Goal: Task Accomplishment & Management: Use online tool/utility

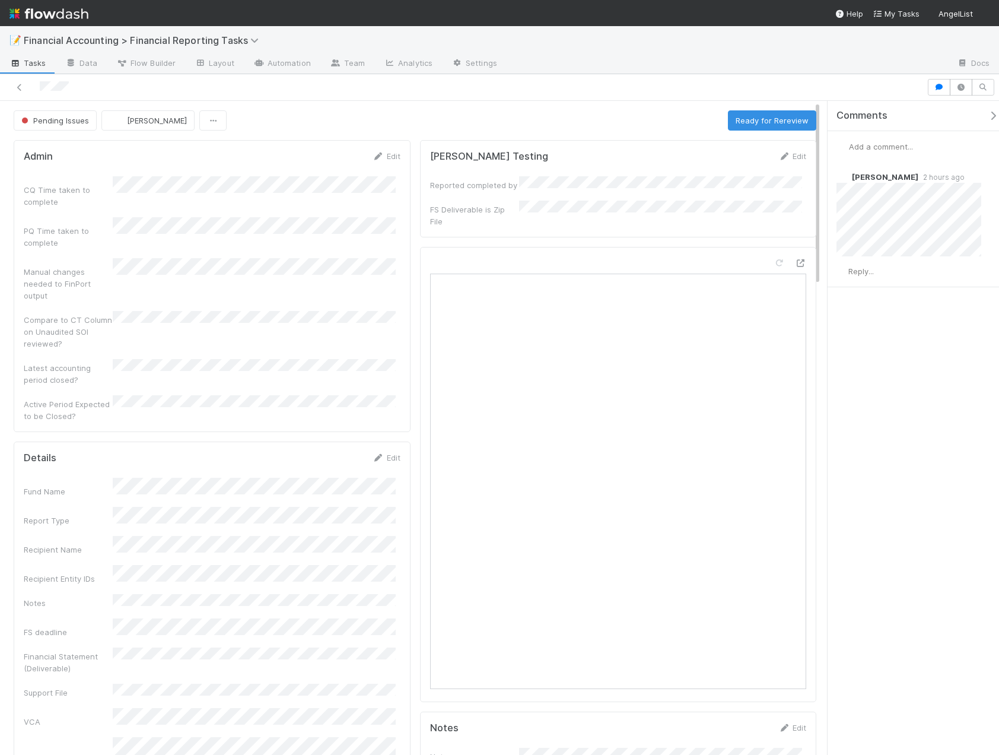
scroll to position [178, 0]
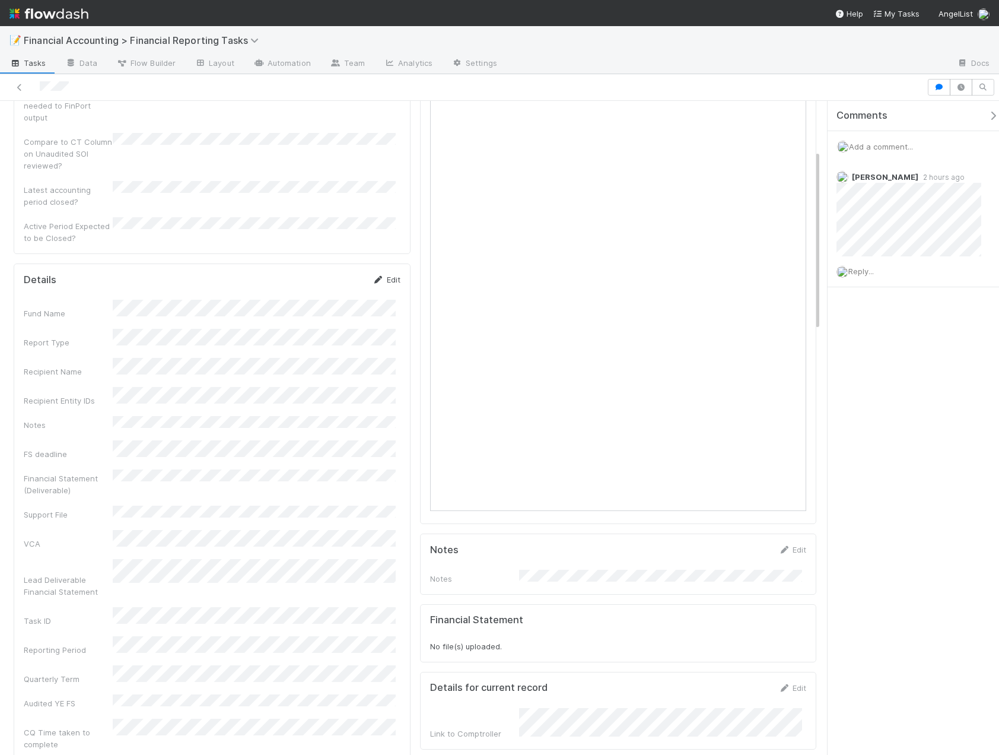
click at [388, 275] on link "Edit" at bounding box center [387, 279] width 28 height 9
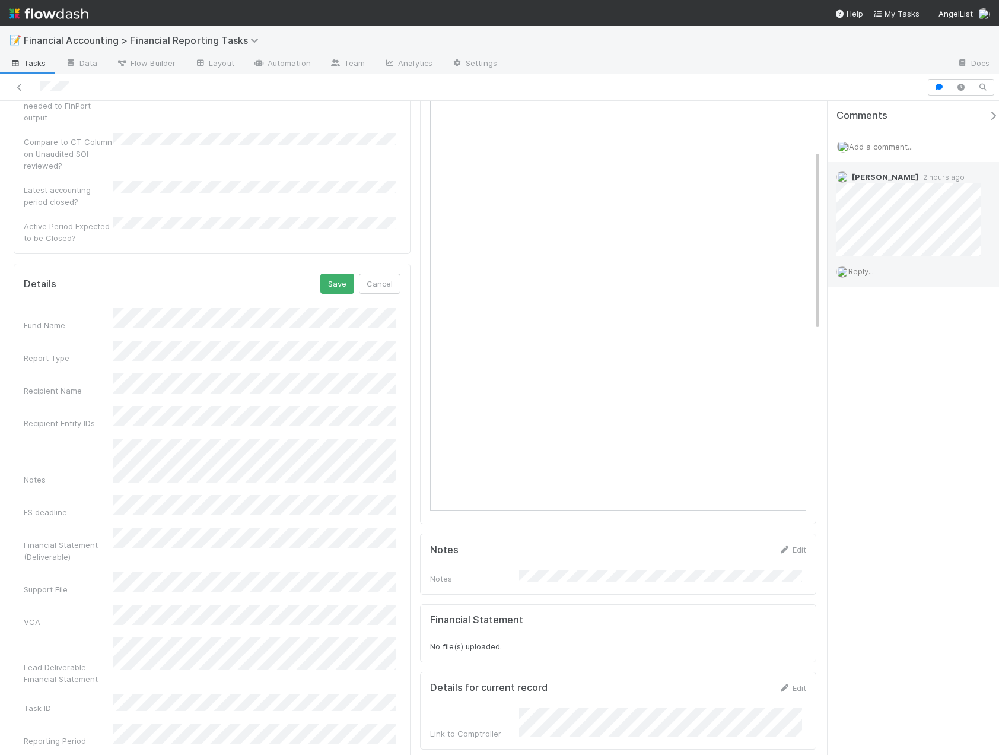
click at [874, 269] on span "Reply..." at bounding box center [862, 270] width 26 height 9
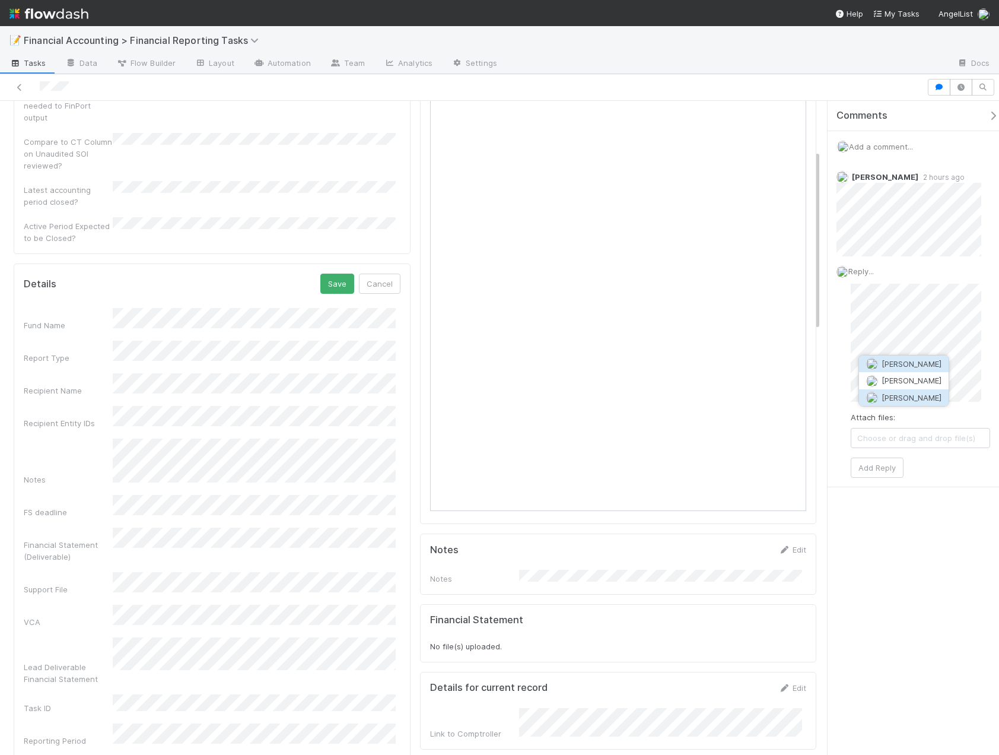
click at [906, 396] on span "[PERSON_NAME]" at bounding box center [912, 397] width 60 height 9
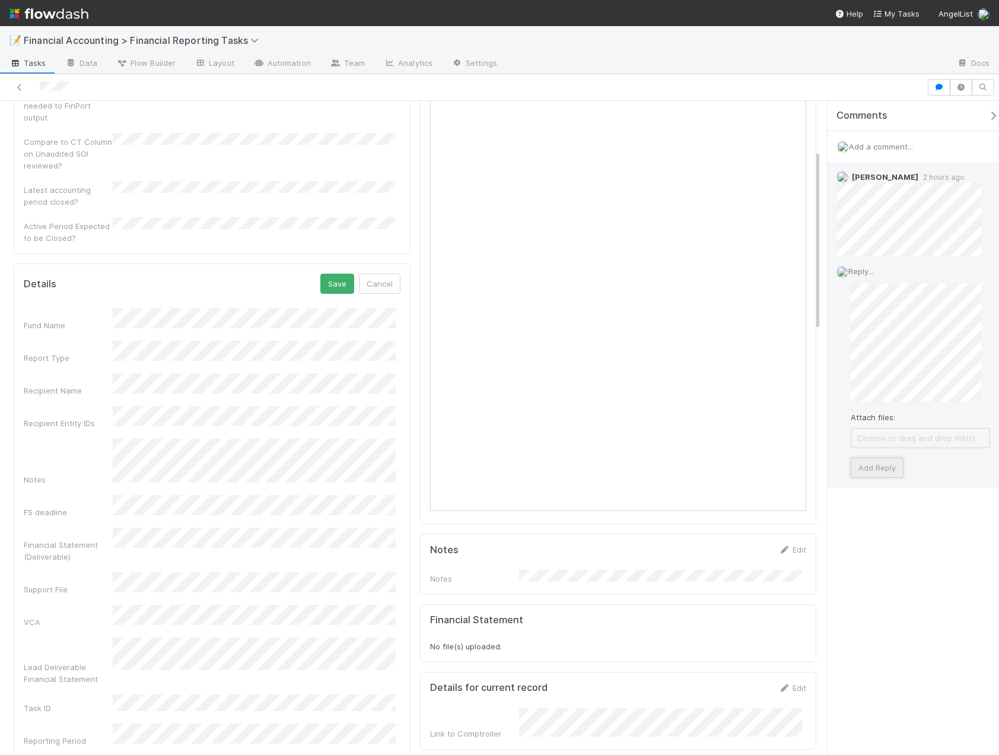
click at [868, 472] on button "Add Reply" at bounding box center [877, 468] width 53 height 20
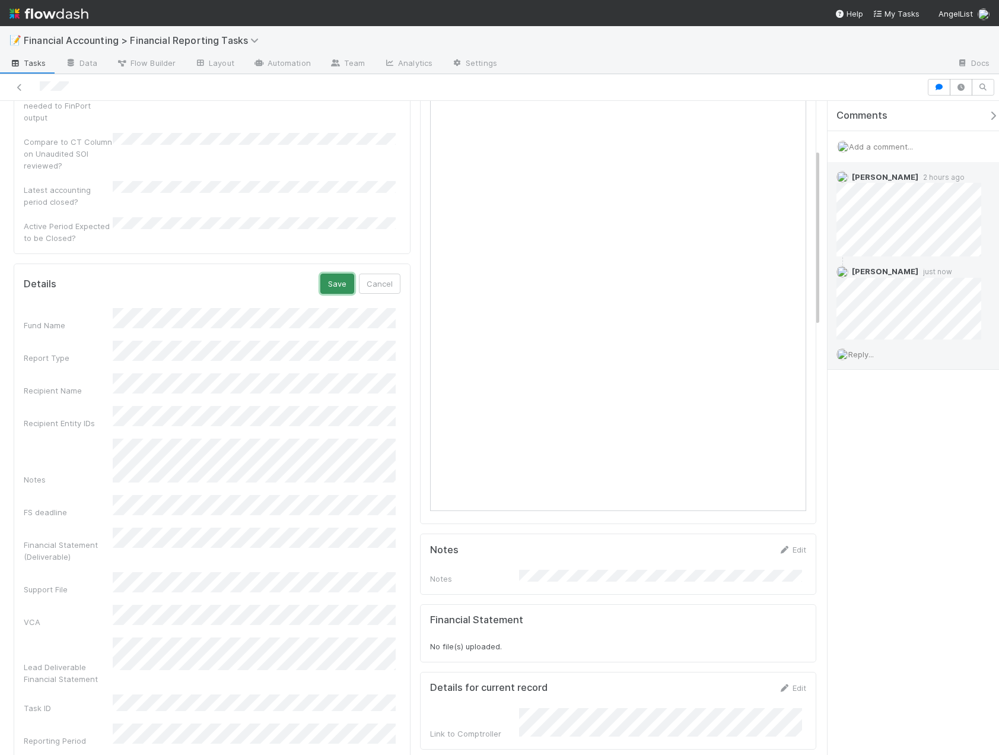
click at [339, 274] on button "Save" at bounding box center [337, 284] width 34 height 20
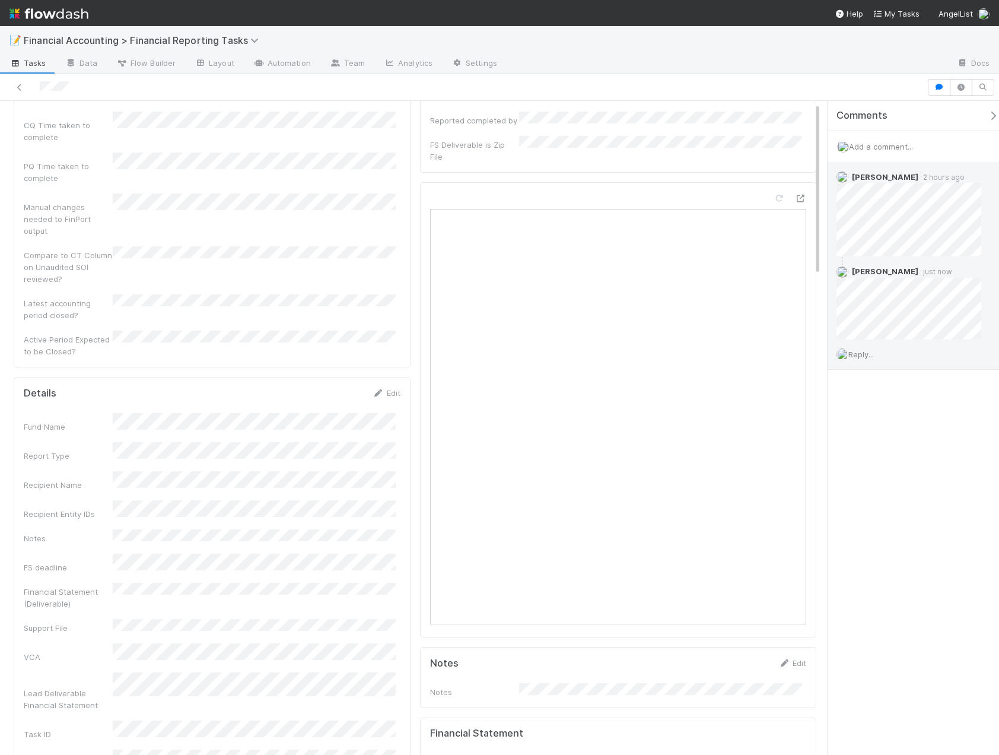
scroll to position [0, 0]
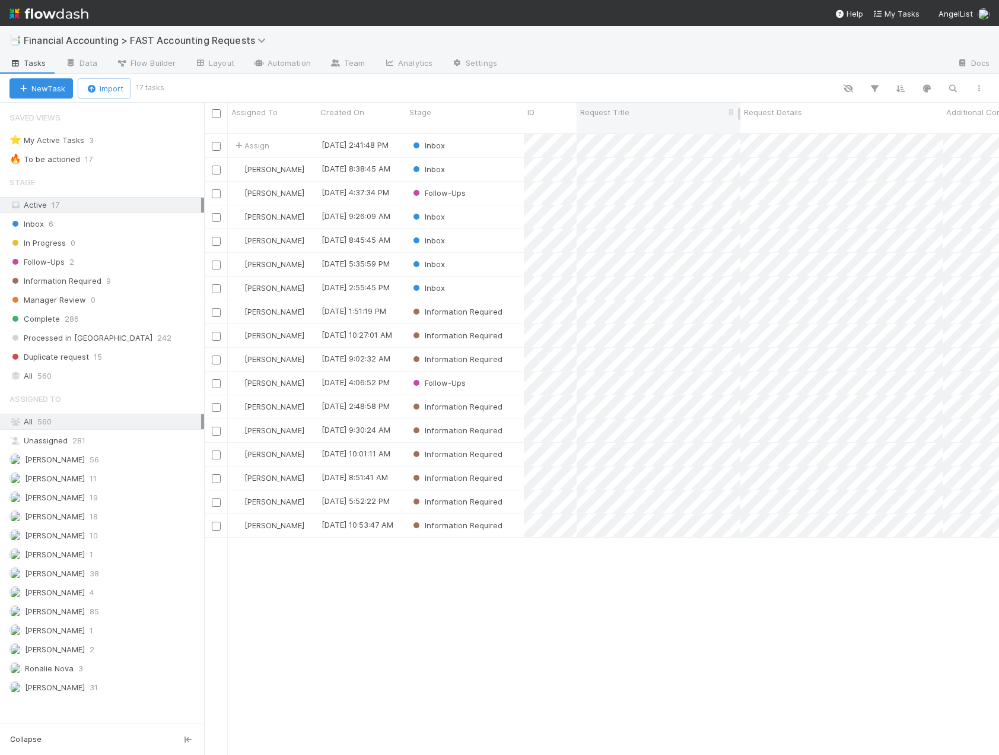
scroll to position [623, 786]
click at [503, 135] on div "Inbox" at bounding box center [465, 145] width 118 height 23
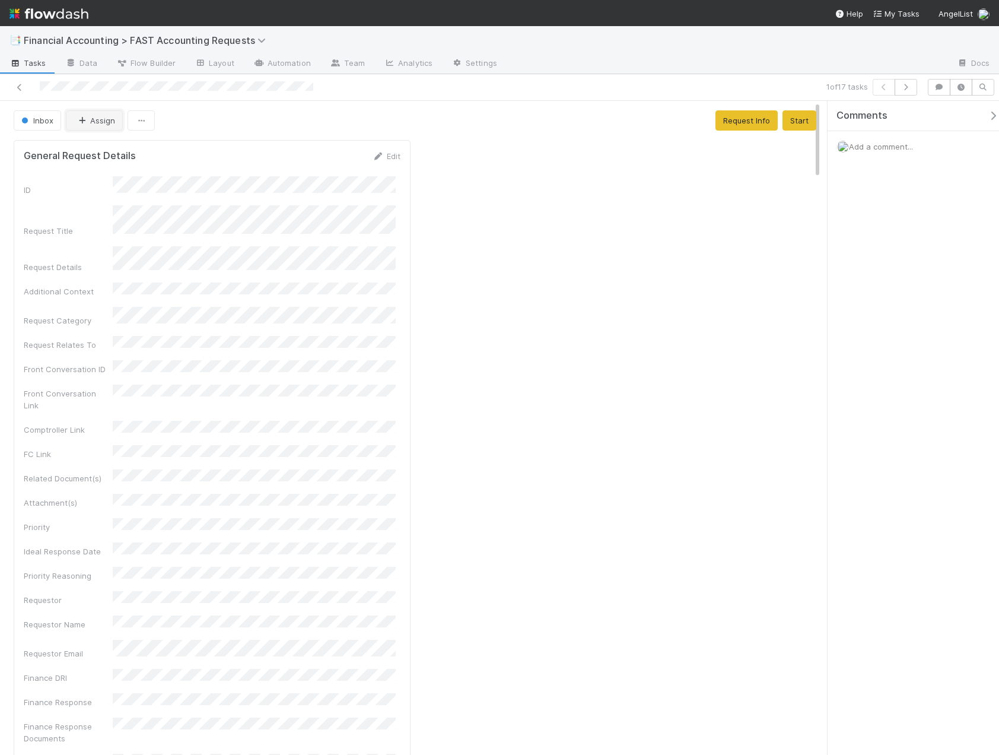
click at [107, 125] on button "Assign" at bounding box center [94, 120] width 57 height 20
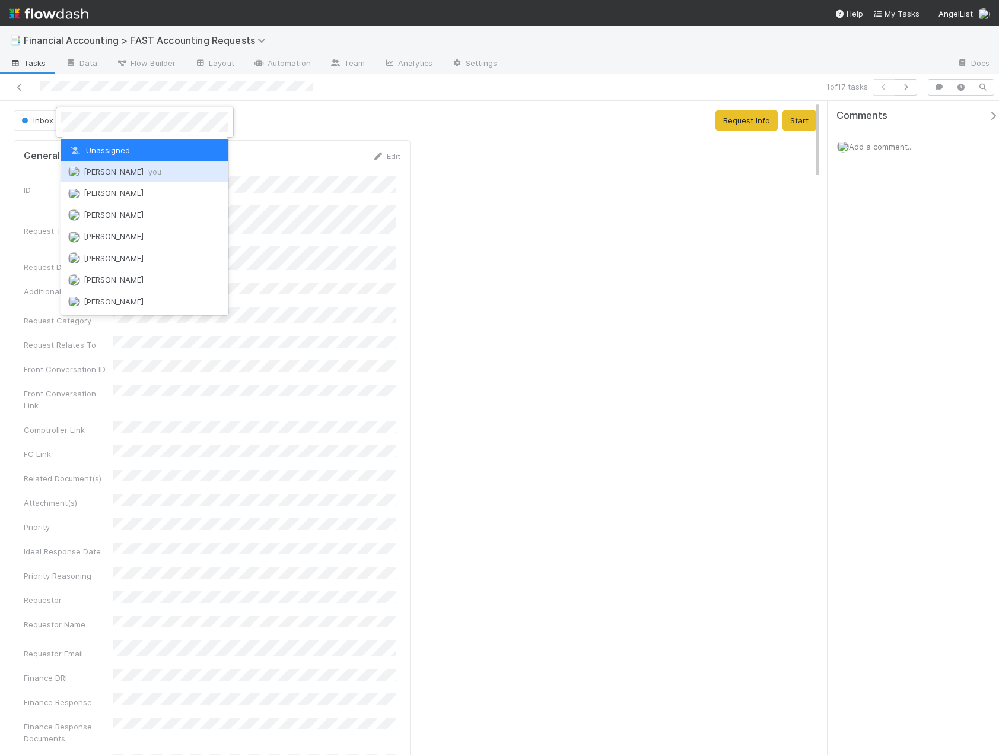
click at [115, 167] on span "Kevin Fawcett you" at bounding box center [123, 171] width 78 height 9
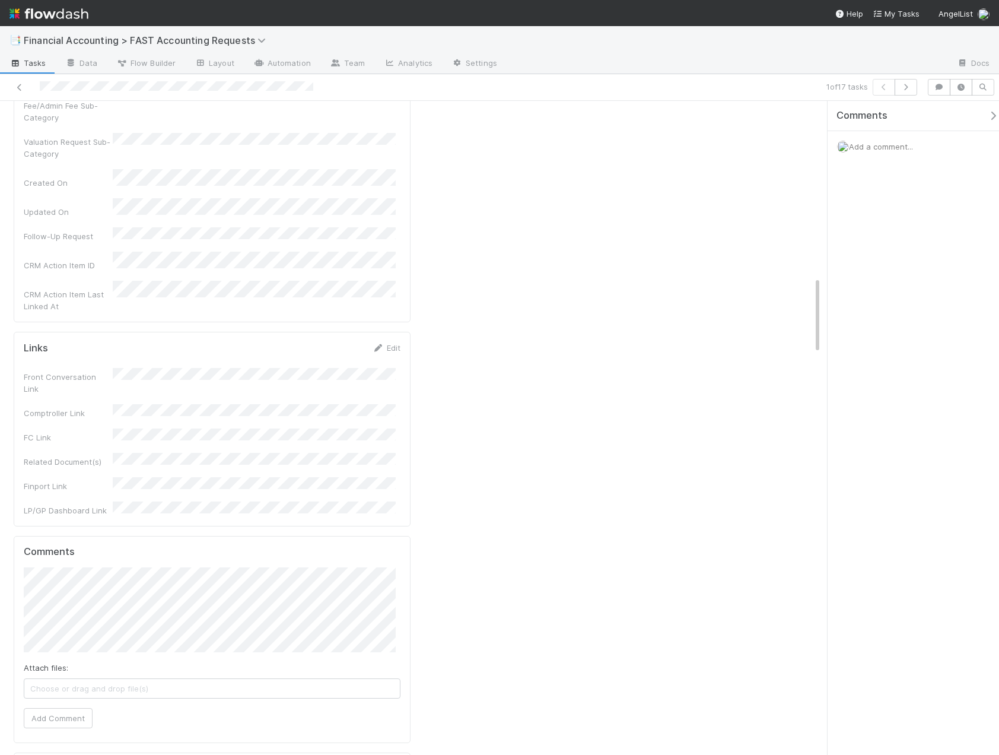
scroll to position [1484, 0]
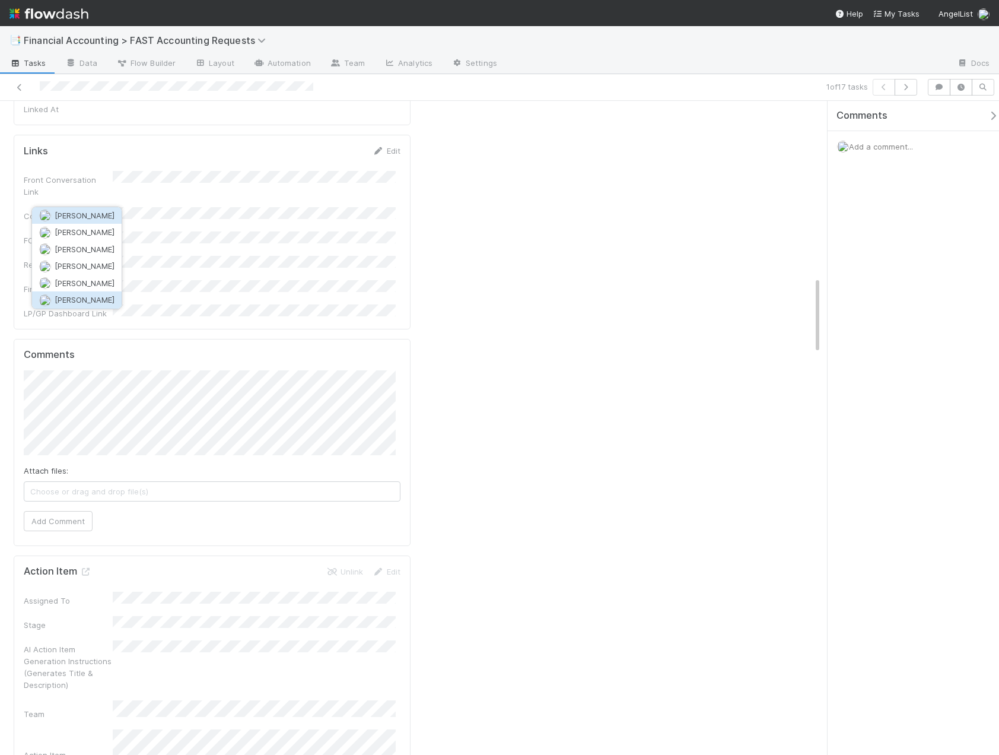
click at [107, 299] on span "[PERSON_NAME]" at bounding box center [85, 299] width 60 height 9
click at [40, 511] on button "Add Comment" at bounding box center [58, 521] width 69 height 20
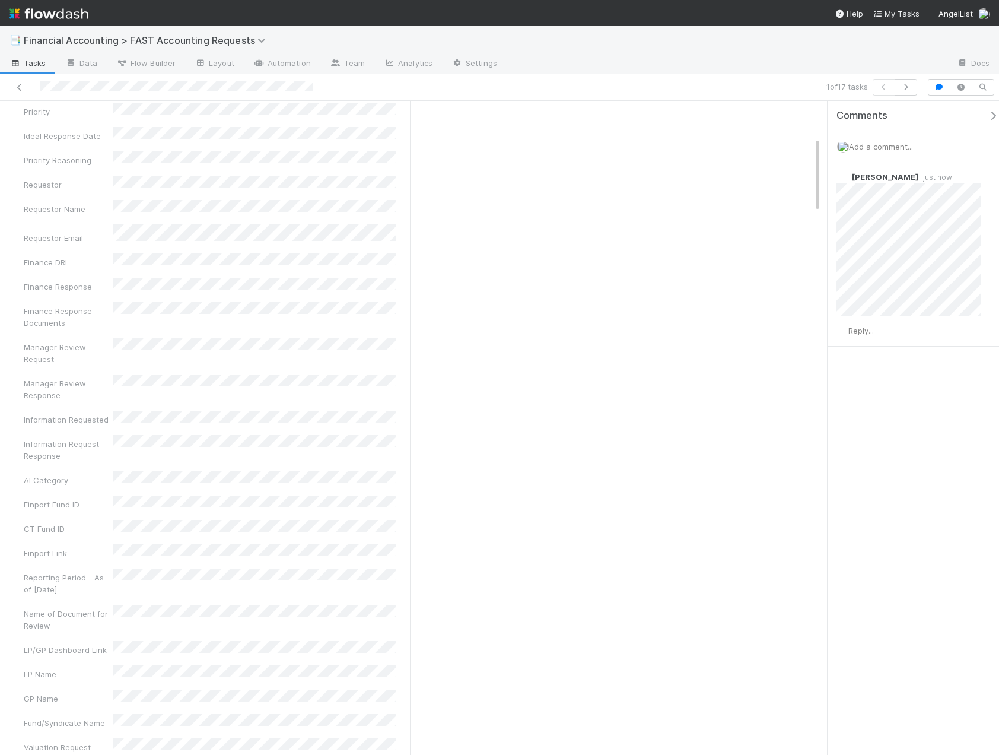
scroll to position [0, 0]
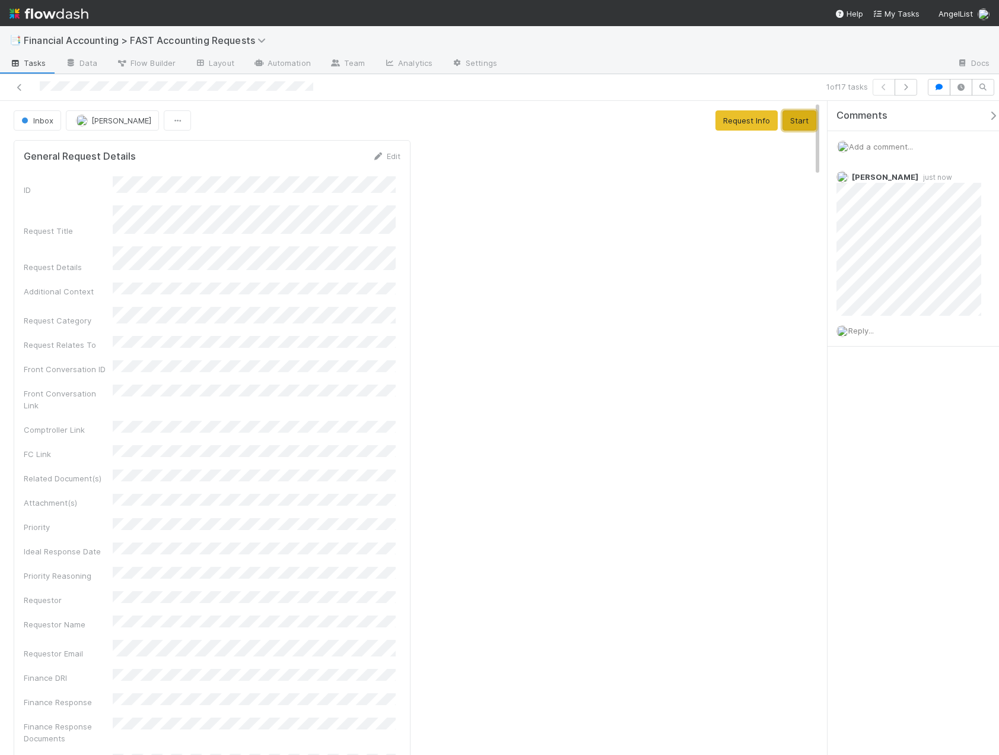
click at [794, 126] on button "Start" at bounding box center [800, 120] width 34 height 20
click at [617, 120] on button "Complete" at bounding box center [641, 120] width 52 height 20
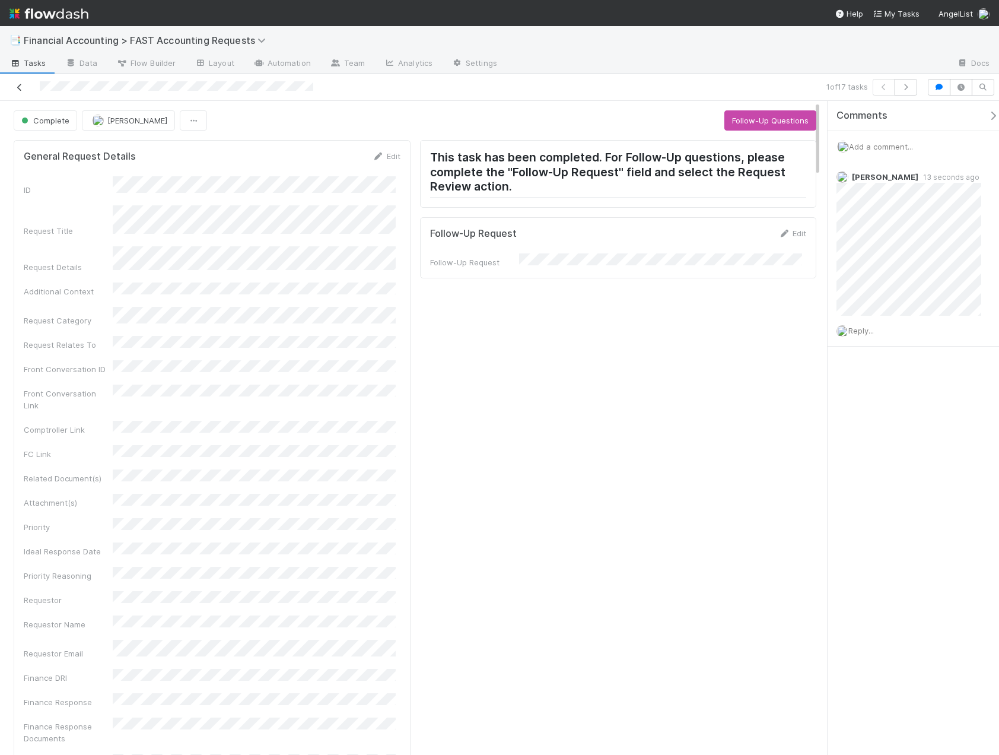
click at [16, 89] on icon at bounding box center [20, 88] width 12 height 8
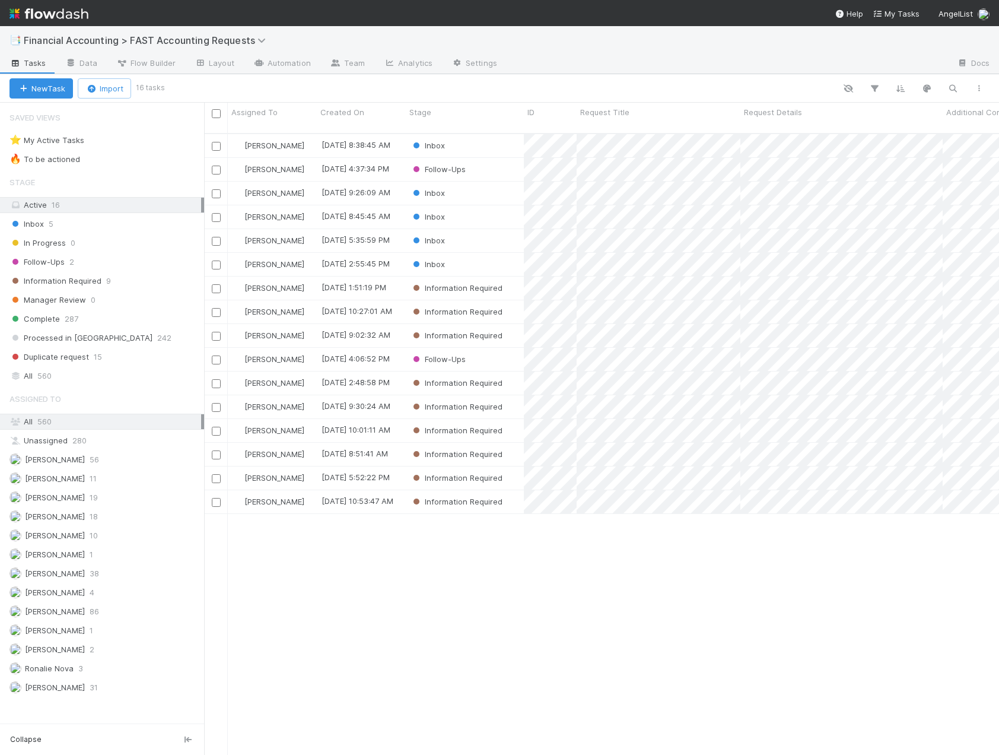
scroll to position [623, 786]
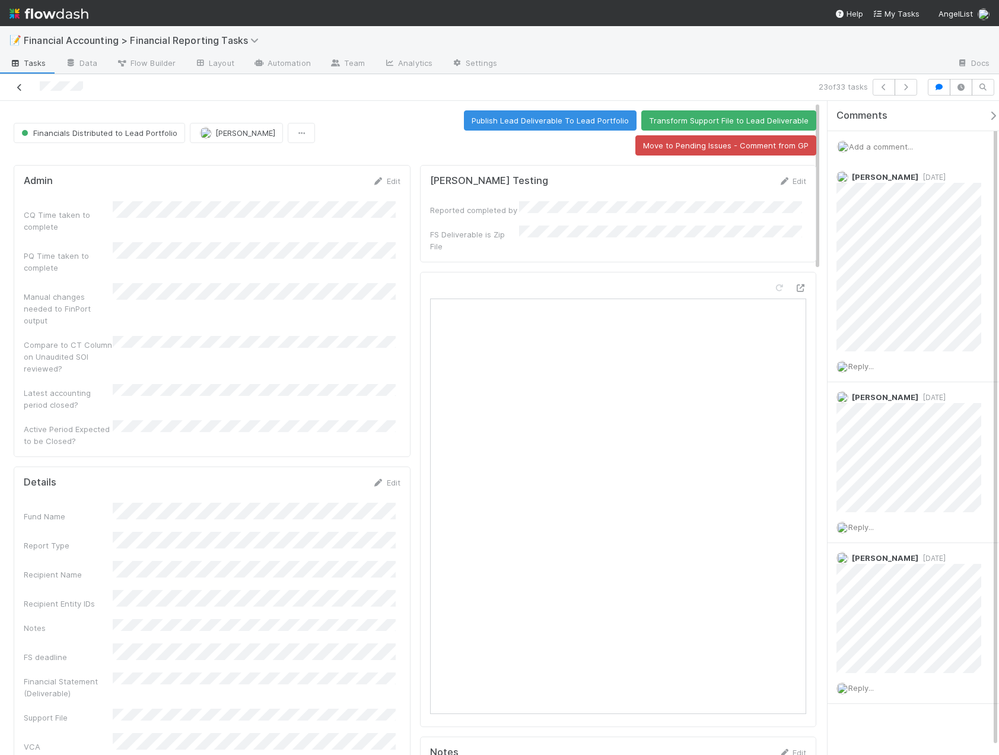
click at [17, 92] on link at bounding box center [20, 87] width 12 height 12
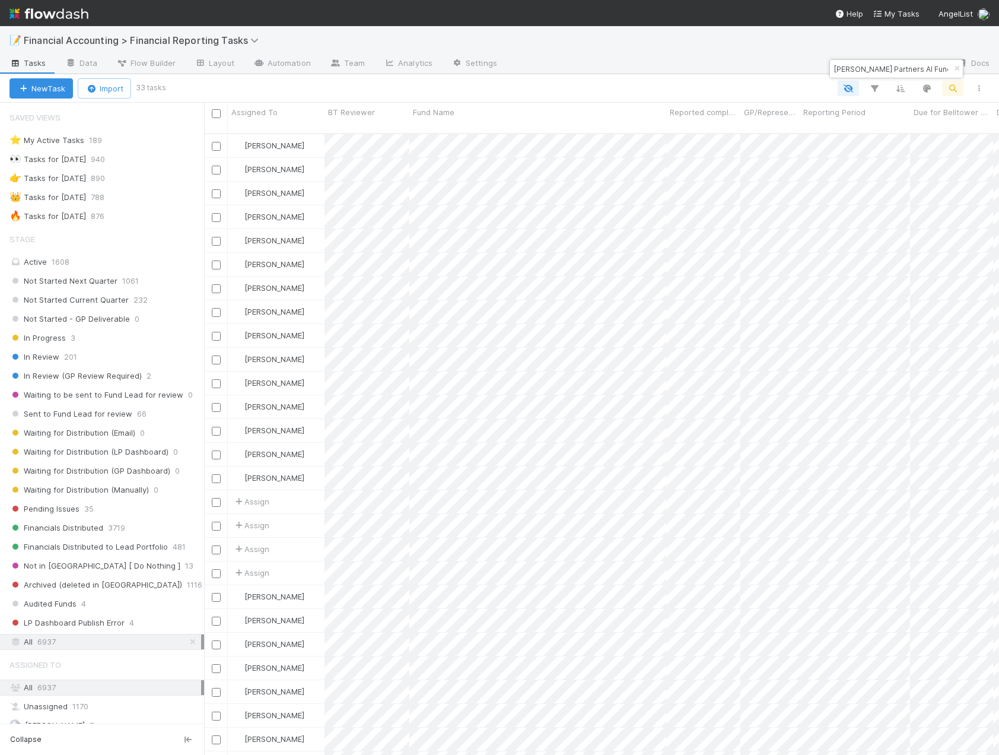
scroll to position [623, 786]
drag, startPoint x: 930, startPoint y: 68, endPoint x: 830, endPoint y: 65, distance: 100.4
click at [830, 65] on div "Vela Partners AI Fund II, LP" at bounding box center [897, 68] width 134 height 19
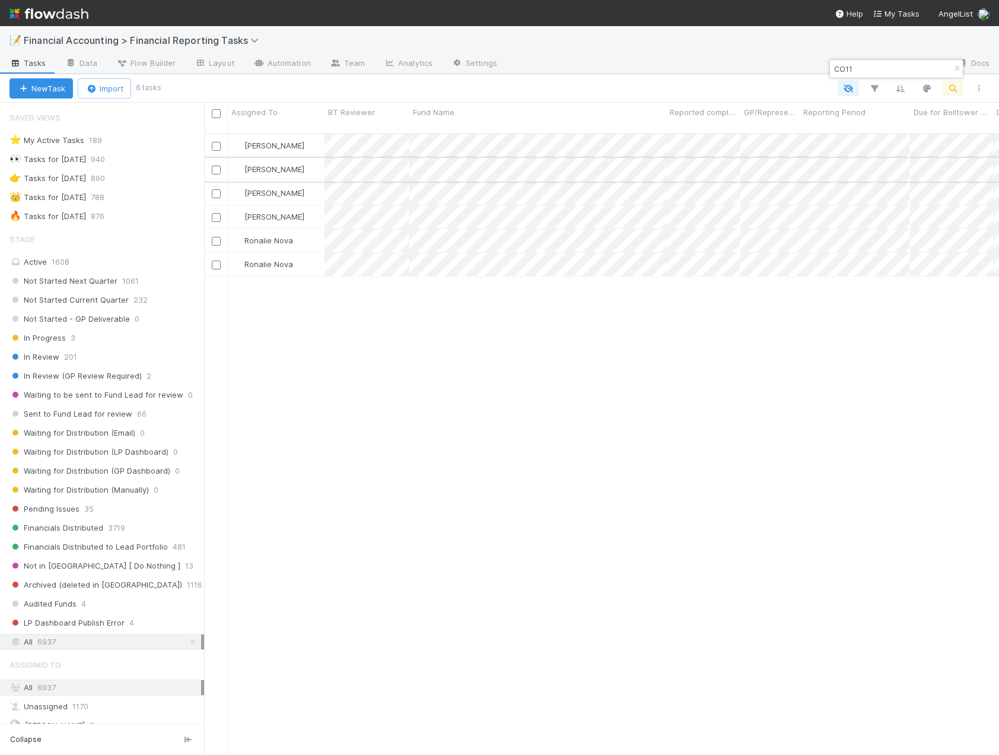
type input "CO11"
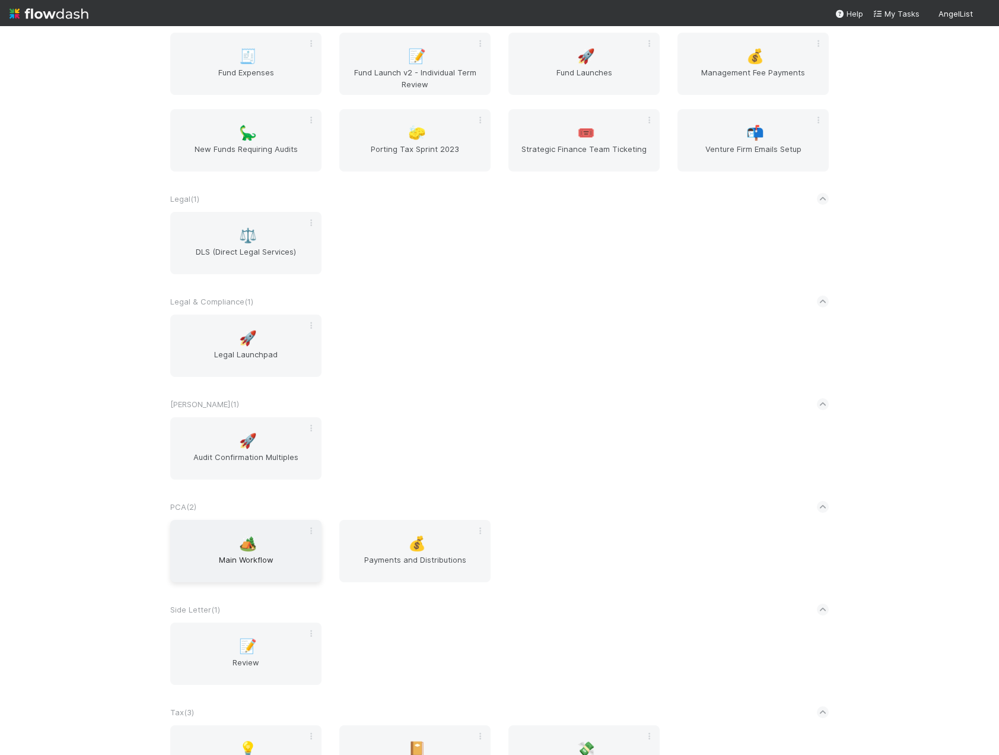
scroll to position [1151, 0]
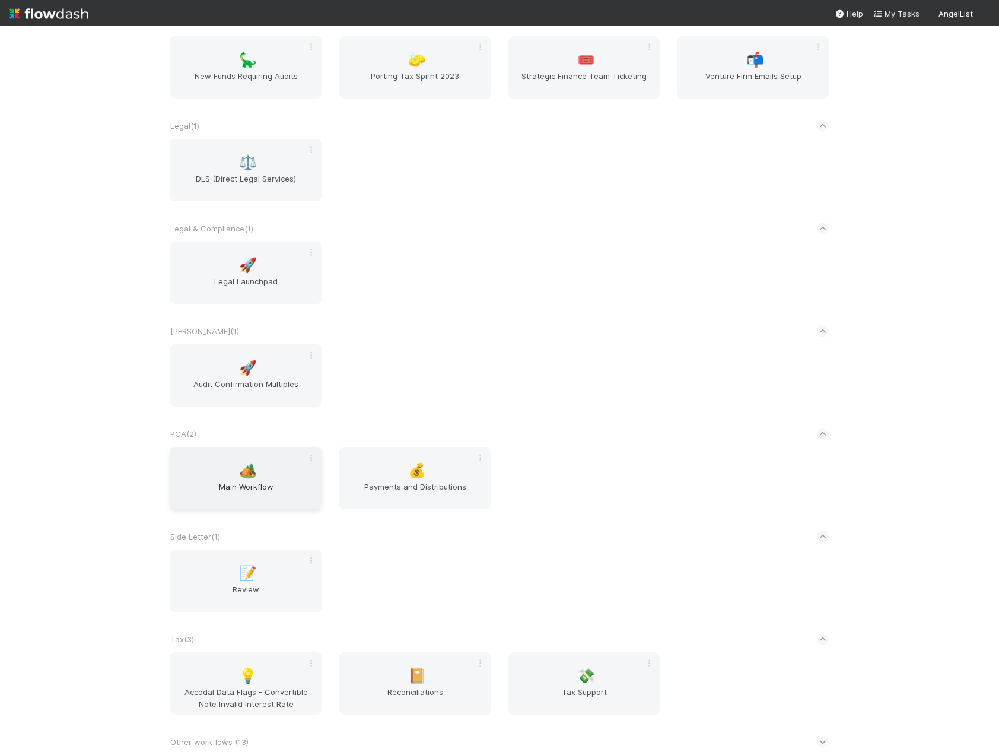
click at [224, 462] on div "🏕️ Main Workflow" at bounding box center [245, 478] width 151 height 62
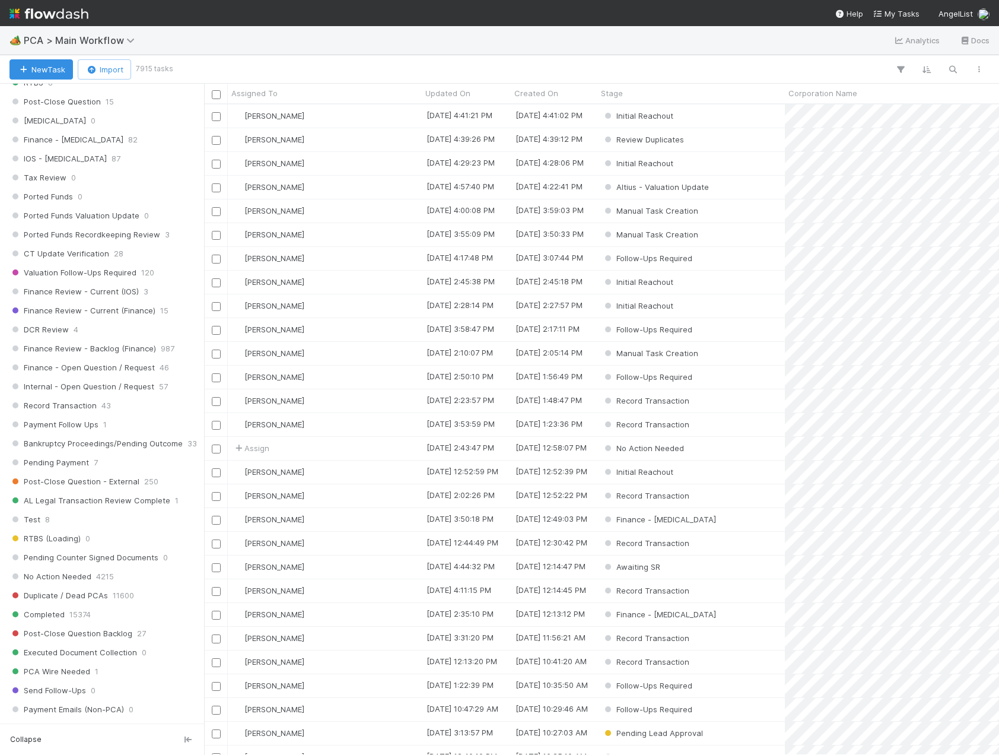
scroll to position [772, 0]
click at [101, 302] on span "Finance Review - Current (Finance)" at bounding box center [82, 307] width 146 height 15
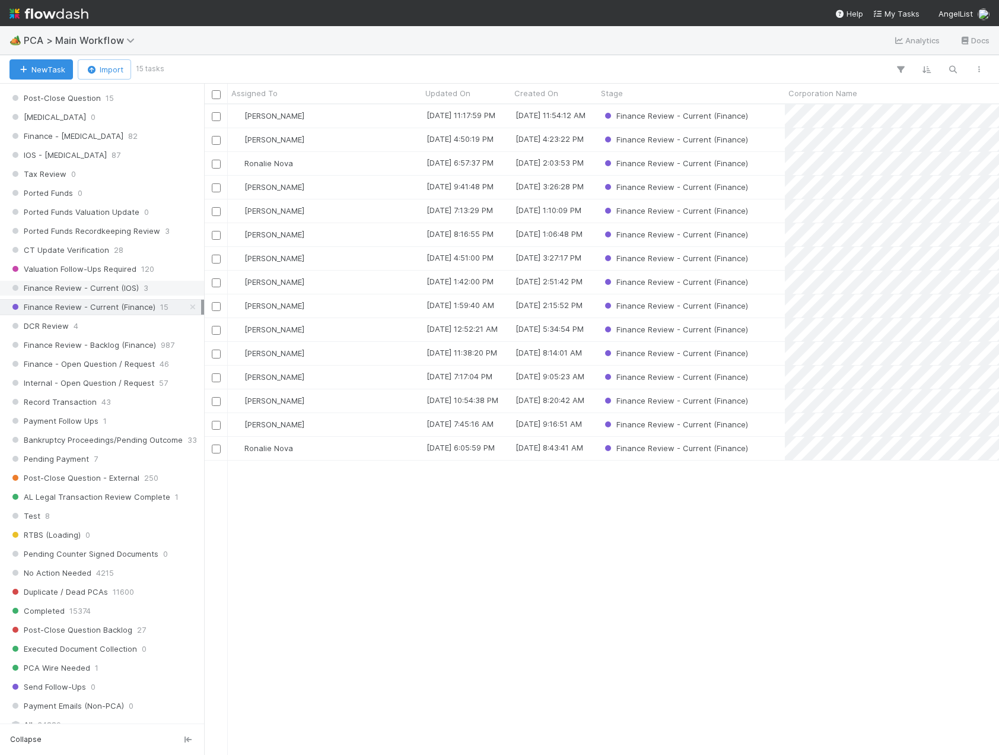
scroll to position [642, 786]
click at [101, 290] on span "Finance Review - Current (IOS)" at bounding box center [73, 288] width 129 height 15
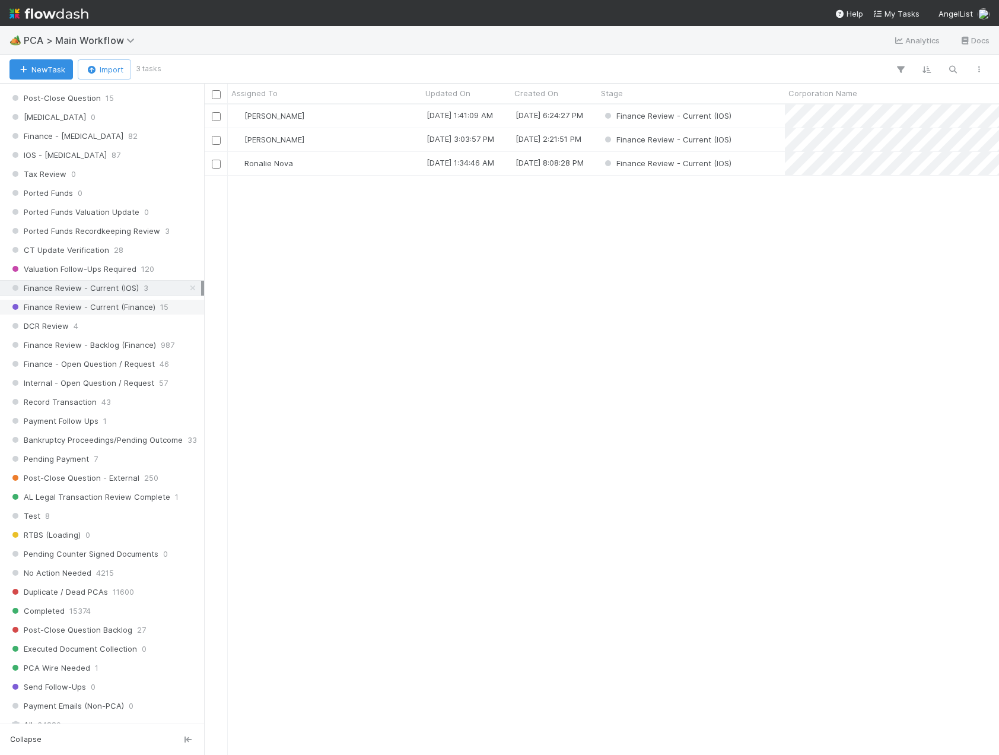
scroll to position [642, 786]
click at [107, 306] on span "Finance Review - Current (Finance)" at bounding box center [82, 307] width 146 height 15
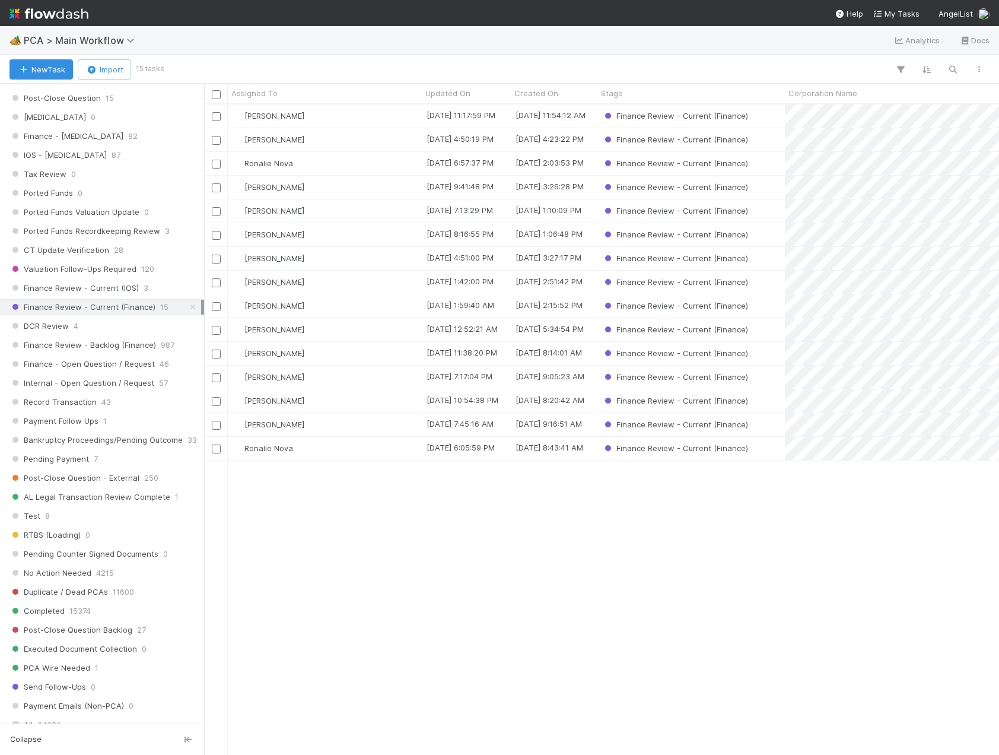
scroll to position [642, 786]
click at [81, 327] on div "DCR Review 4" at bounding box center [105, 326] width 192 height 15
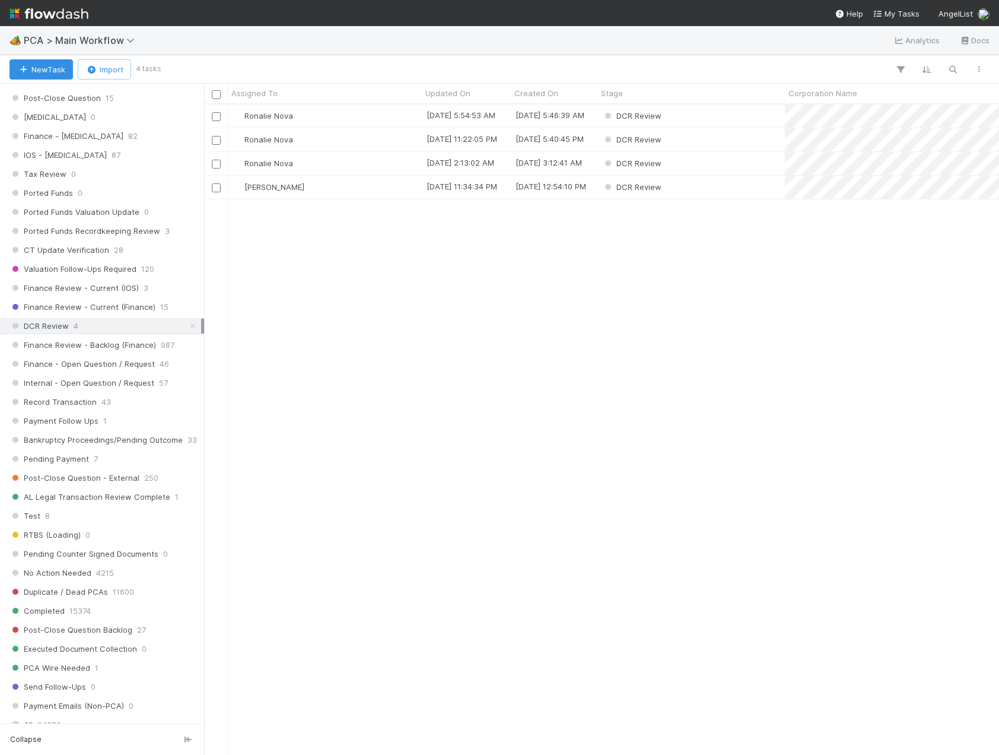
scroll to position [642, 786]
click at [100, 310] on span "Finance Review - Current (Finance)" at bounding box center [82, 307] width 146 height 15
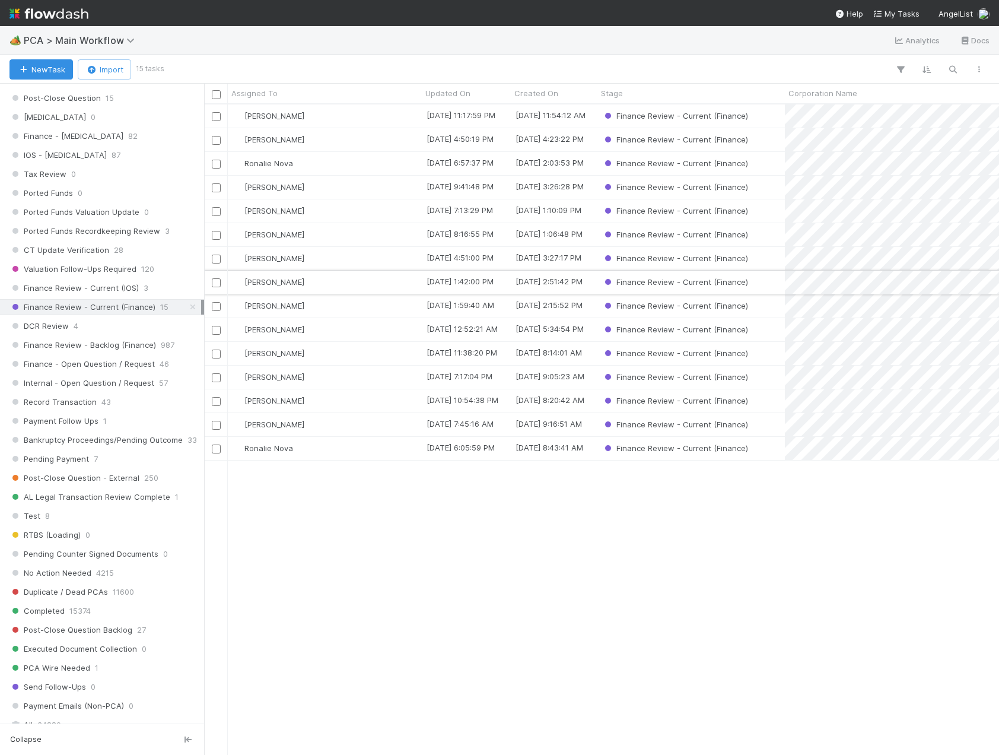
scroll to position [642, 786]
click at [58, 287] on span "Finance Review - Current (IOS)" at bounding box center [73, 288] width 129 height 15
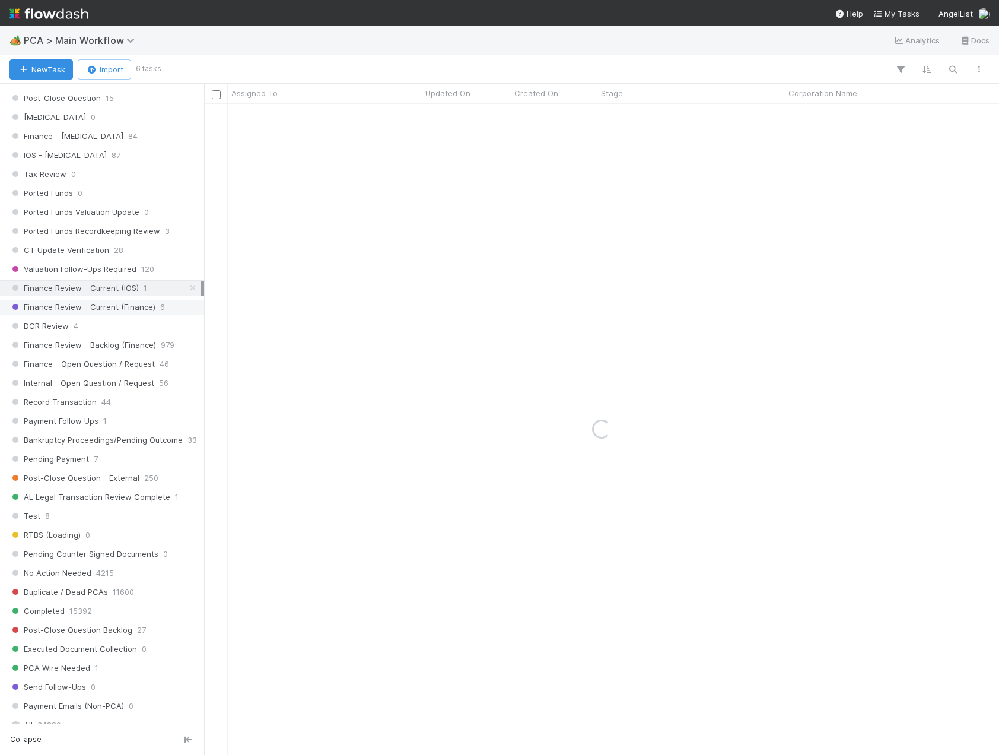
click at [58, 310] on span "Finance Review - Current (Finance)" at bounding box center [82, 307] width 146 height 15
click at [54, 325] on span "DCR Review" at bounding box center [38, 326] width 59 height 15
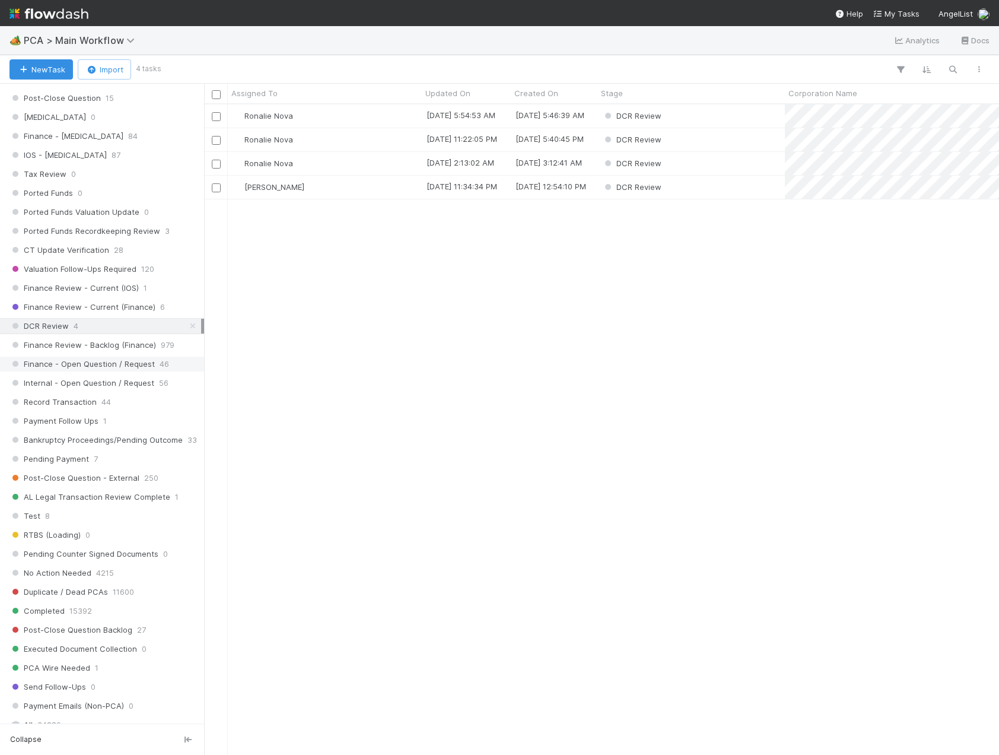
scroll to position [642, 786]
click at [71, 344] on span "Finance Review - Backlog (Finance)" at bounding box center [82, 345] width 147 height 15
